Goal: Transaction & Acquisition: Book appointment/travel/reservation

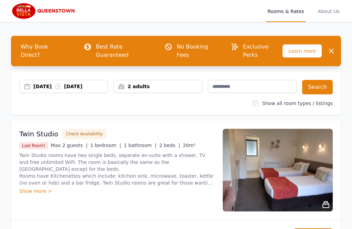
click at [36, 83] on div "[DATE] [DATE]" at bounding box center [70, 86] width 74 height 7
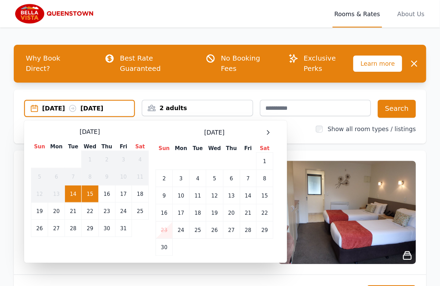
scroll to position [9, 0]
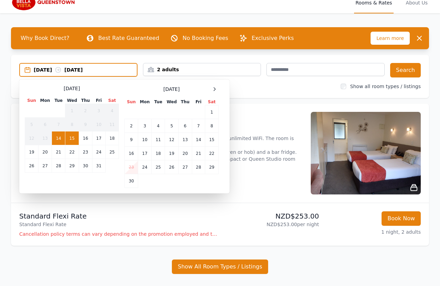
click at [214, 90] on icon at bounding box center [215, 89] width 6 height 6
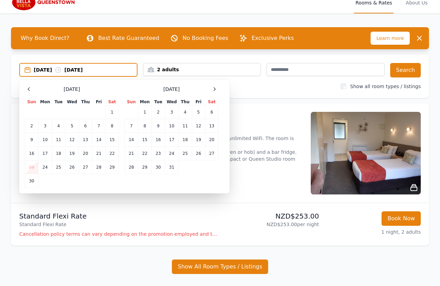
click at [170, 153] on td "24" at bounding box center [171, 154] width 13 height 14
click at [211, 151] on td "27" at bounding box center [211, 154] width 13 height 14
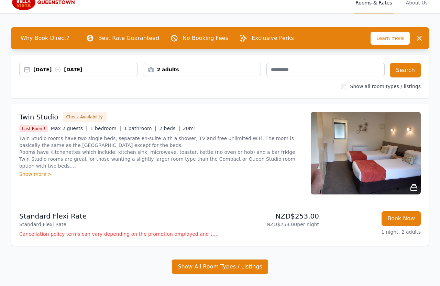
click at [352, 70] on button "Search" at bounding box center [405, 70] width 31 height 14
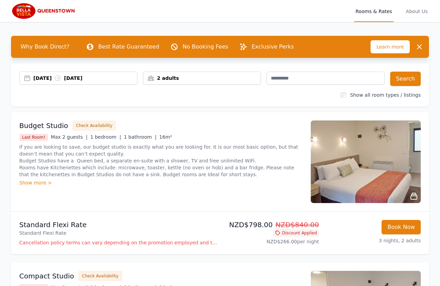
click at [33, 78] on div "[DATE] [DATE]" at bounding box center [79, 78] width 118 height 7
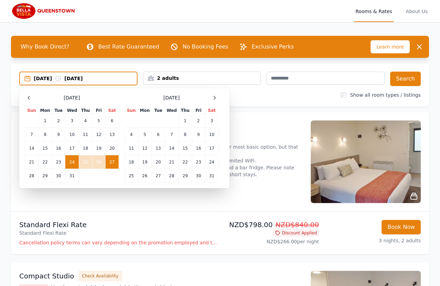
click at [71, 163] on td "24" at bounding box center [71, 162] width 13 height 14
click at [100, 165] on td "26" at bounding box center [98, 162] width 13 height 14
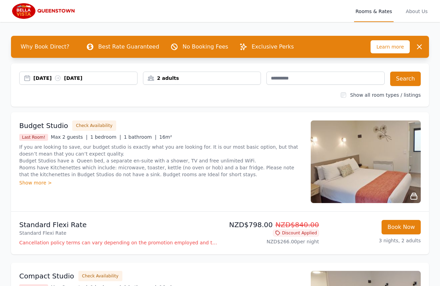
click at [352, 79] on button "Search" at bounding box center [405, 79] width 31 height 14
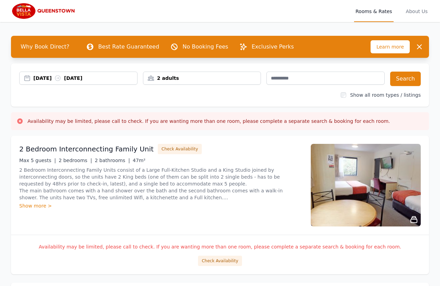
click at [40, 78] on div "[DATE] [DATE]" at bounding box center [85, 78] width 104 height 7
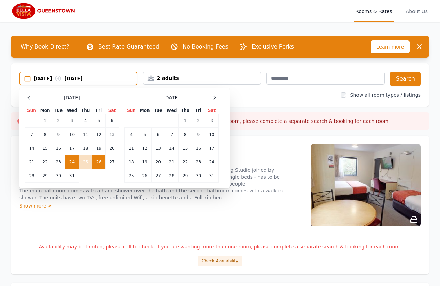
click at [74, 161] on td "24" at bounding box center [71, 162] width 13 height 14
click at [116, 162] on td "27" at bounding box center [112, 162] width 13 height 14
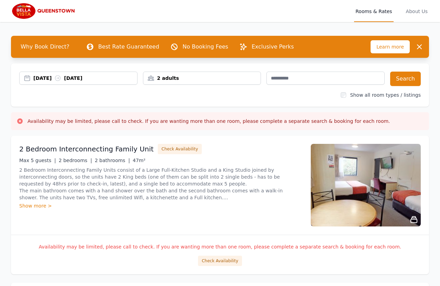
click at [352, 81] on button "Search" at bounding box center [405, 79] width 31 height 14
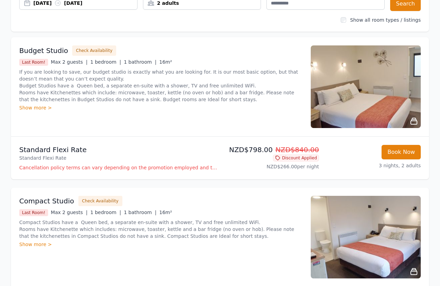
scroll to position [74, 0]
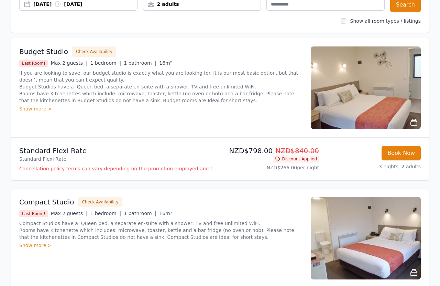
click at [352, 100] on img at bounding box center [366, 87] width 110 height 83
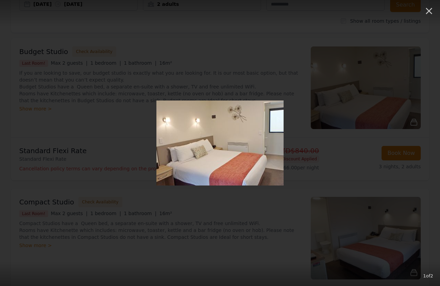
click at [352, 9] on button "button" at bounding box center [429, 10] width 15 height 15
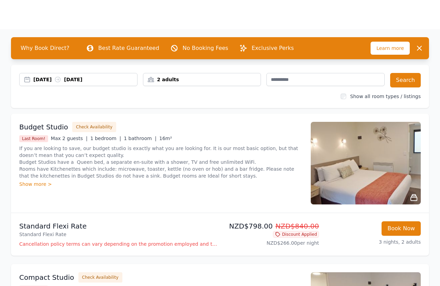
scroll to position [0, 0]
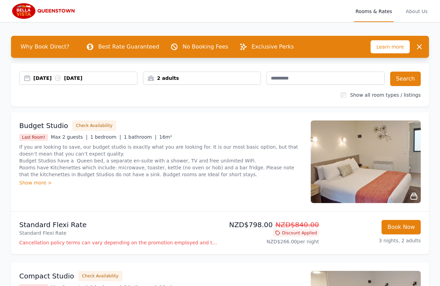
click at [31, 9] on img at bounding box center [44, 11] width 66 height 17
